Goal: Information Seeking & Learning: Learn about a topic

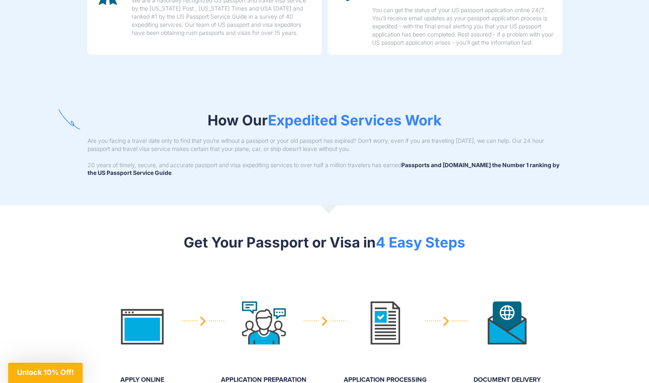
scroll to position [608, 0]
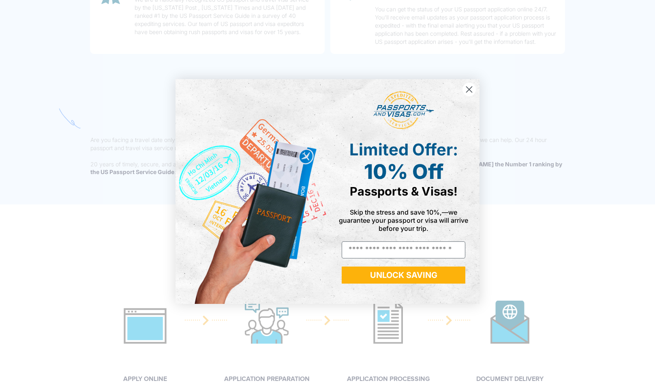
click at [465, 87] on circle "Close dialog" at bounding box center [468, 89] width 13 height 13
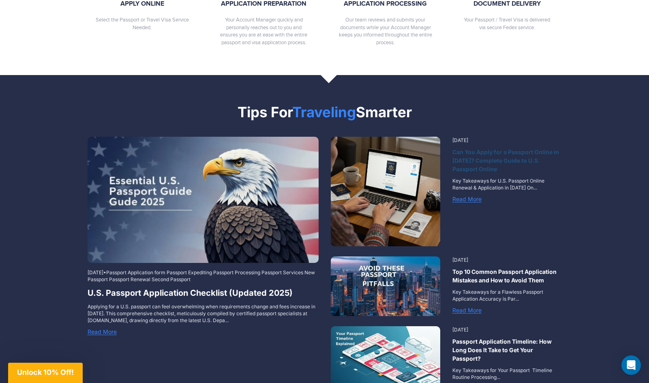
scroll to position [1013, 0]
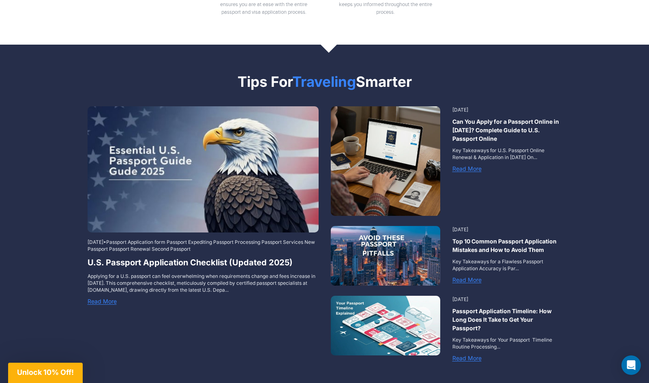
drag, startPoint x: 242, startPoint y: 277, endPoint x: 199, endPoint y: 284, distance: 42.6
click at [199, 284] on div "[DATE] • Passport Application form Passport Expediting Passport Processing Pass…" at bounding box center [202, 271] width 243 height 67
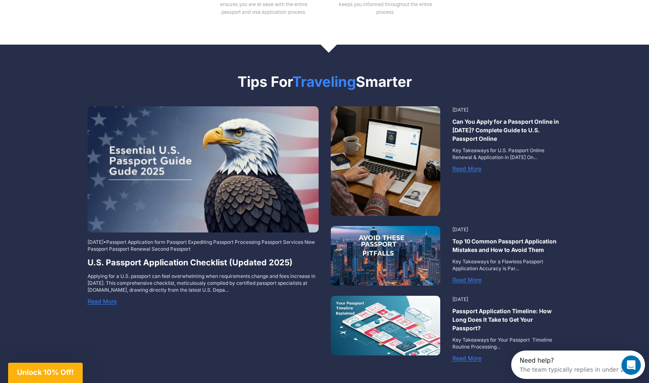
scroll to position [0, 0]
click at [205, 299] on div "[DATE] • Passport Application form Passport Expediting Passport Processing Pass…" at bounding box center [202, 210] width 243 height 209
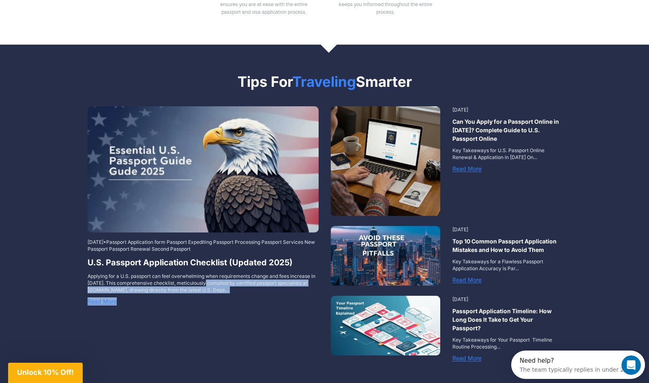
drag, startPoint x: 207, startPoint y: 295, endPoint x: 196, endPoint y: 271, distance: 25.7
click at [196, 271] on div "[DATE] • Passport Application form Passport Expediting Passport Processing Pass…" at bounding box center [202, 271] width 243 height 67
click at [196, 272] on p "Applying for a U.S. passport can feel overwhelming when requirements change and…" at bounding box center [203, 282] width 231 height 21
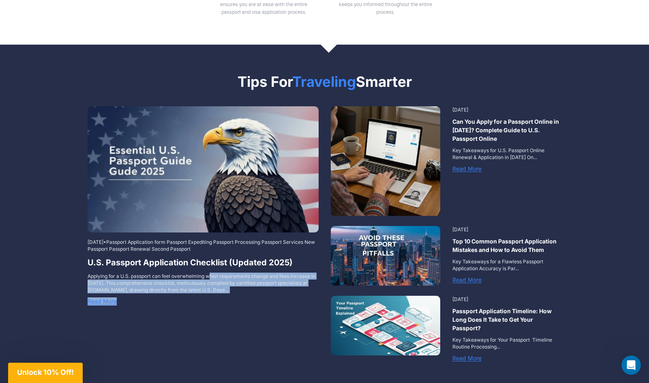
drag, startPoint x: 196, startPoint y: 264, endPoint x: 206, endPoint y: 298, distance: 35.5
click at [206, 298] on div "[DATE] • Passport Application form Passport Expediting Passport Processing Pass…" at bounding box center [202, 210] width 243 height 209
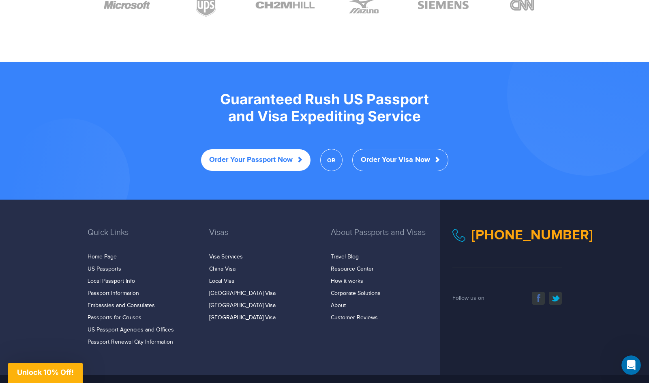
scroll to position [1540, 0]
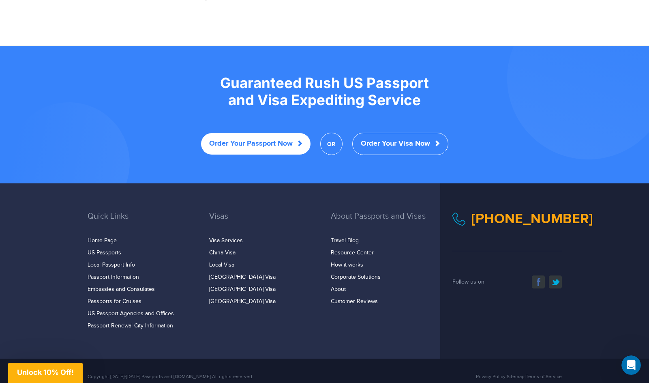
drag, startPoint x: 343, startPoint y: 319, endPoint x: 94, endPoint y: 188, distance: 281.5
click at [94, 188] on div "Quick Links Home Page US Passports Local Passport Info Passport Information Vis…" at bounding box center [324, 270] width 649 height 175
click at [92, 188] on div "Quick Links Home Page US Passports Local Passport Info Passport Information Vis…" at bounding box center [324, 270] width 649 height 175
